Goal: Find specific page/section: Find specific page/section

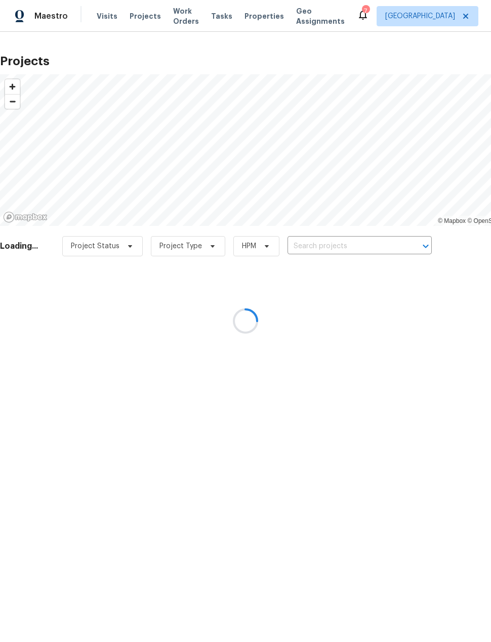
click at [383, 249] on div at bounding box center [245, 321] width 491 height 642
click at [366, 244] on div at bounding box center [245, 321] width 491 height 642
click at [359, 248] on div at bounding box center [245, 321] width 491 height 642
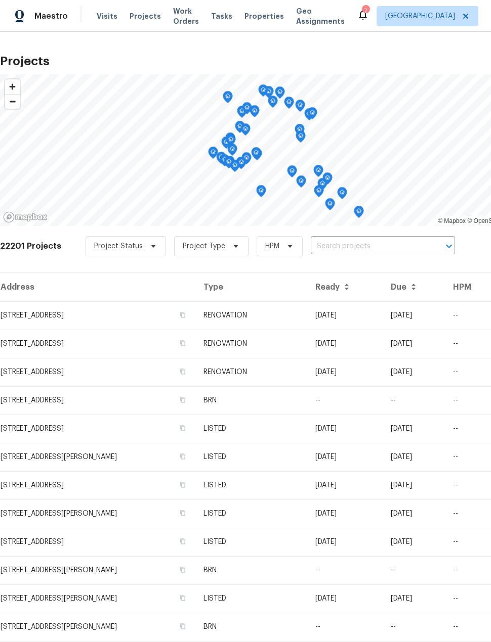
click at [362, 254] on input "text" at bounding box center [369, 247] width 116 height 16
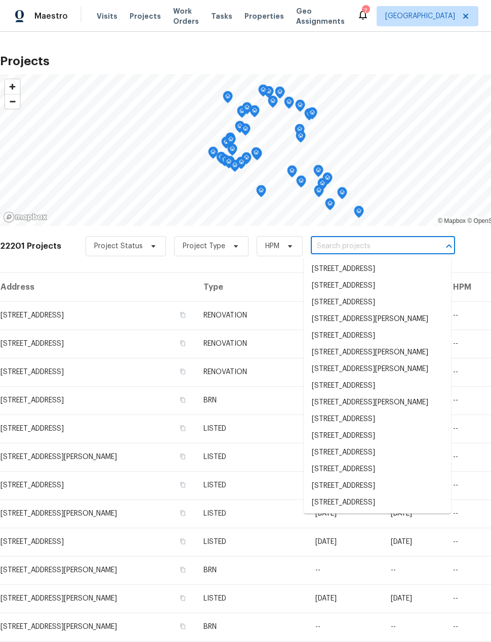
click at [101, 319] on td "[STREET_ADDRESS]" at bounding box center [97, 315] width 195 height 28
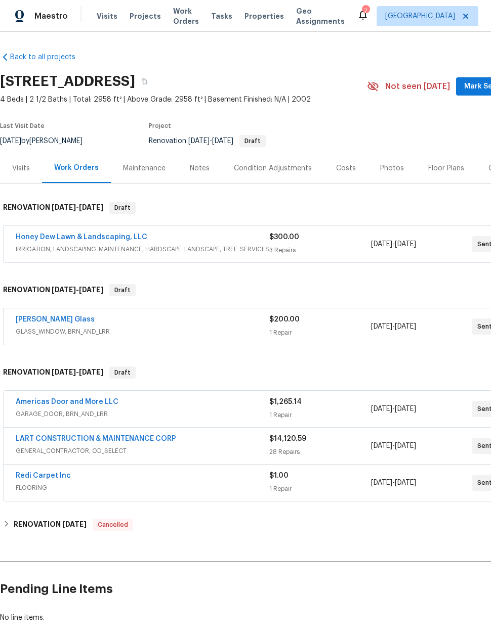
click at [448, 167] on div "Floor Plans" at bounding box center [446, 168] width 36 height 10
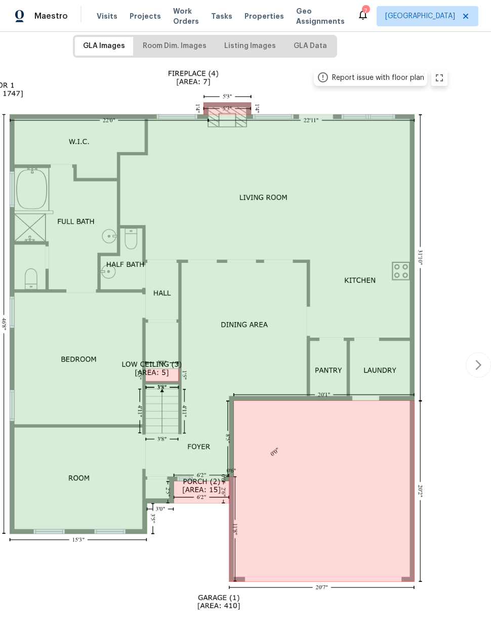
scroll to position [161, 81]
click at [181, 50] on span "Room Dim. Images" at bounding box center [175, 45] width 64 height 13
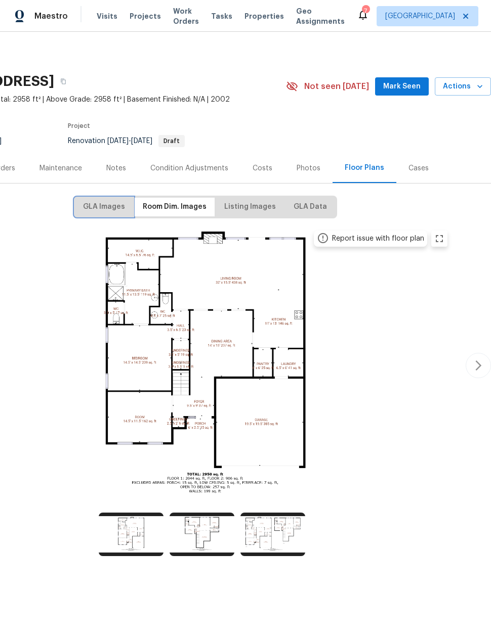
click at [119, 204] on span "GLA Images" at bounding box center [104, 207] width 42 height 13
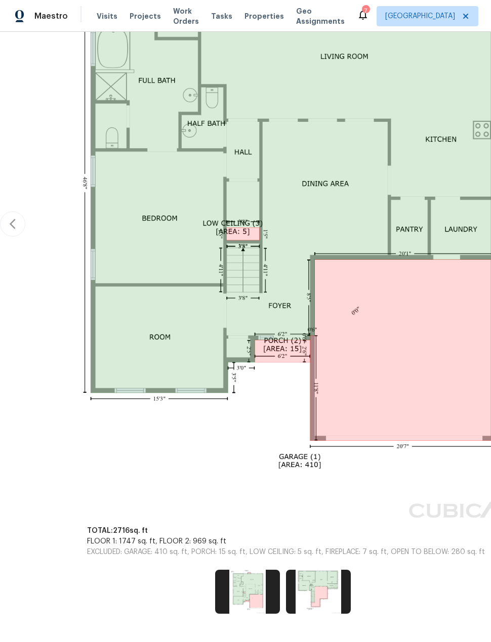
scroll to position [301, -1]
click at [333, 590] on img at bounding box center [318, 593] width 65 height 44
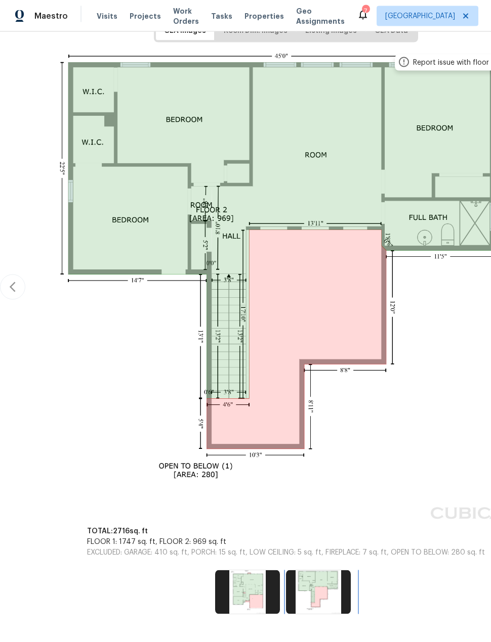
scroll to position [176, 0]
